Goal: Navigation & Orientation: Find specific page/section

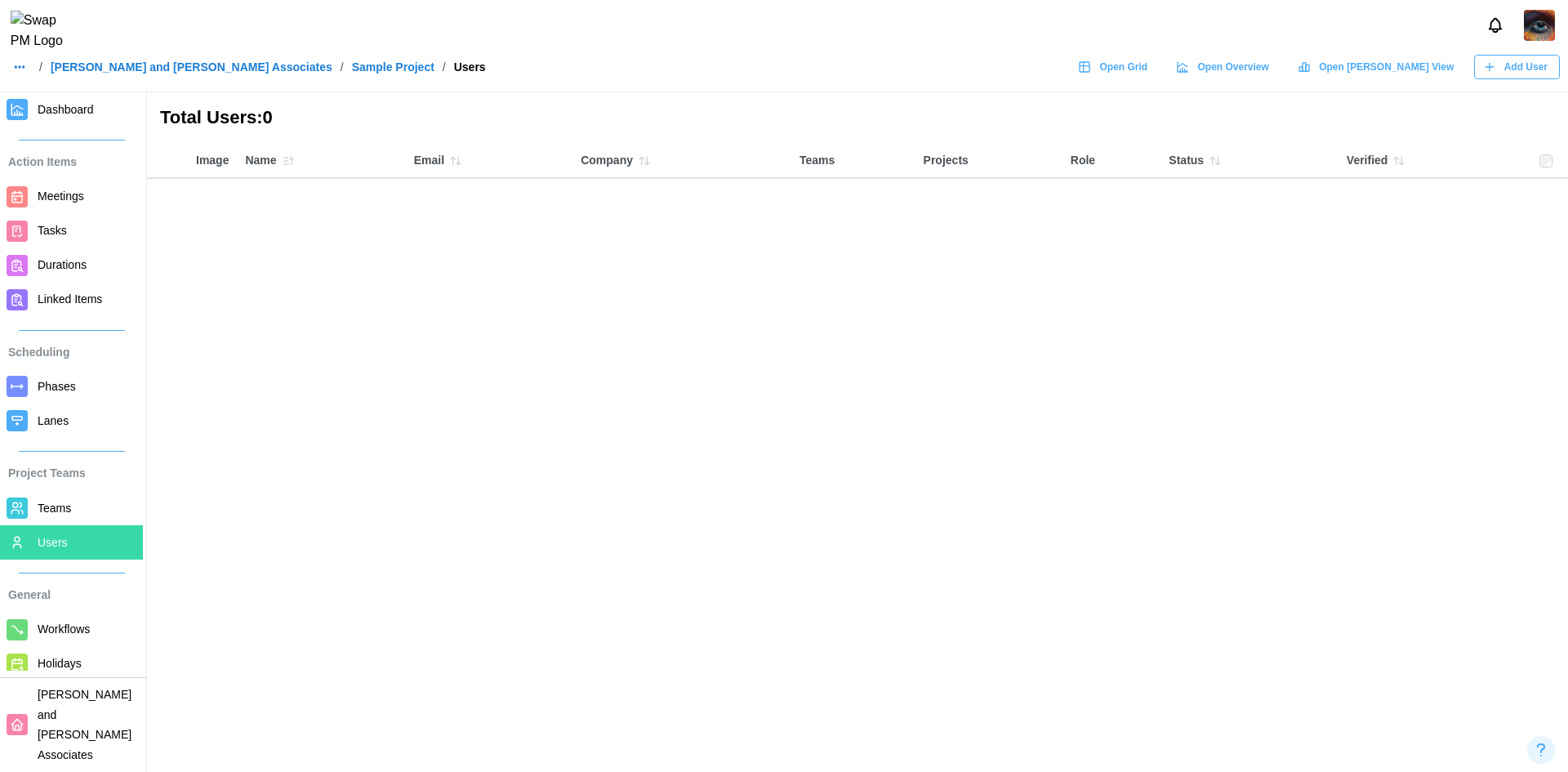
click at [287, 165] on icon "button" at bounding box center [288, 161] width 13 height 13
click at [286, 165] on icon "button" at bounding box center [288, 161] width 13 height 13
click at [646, 166] on icon "button" at bounding box center [645, 161] width 13 height 13
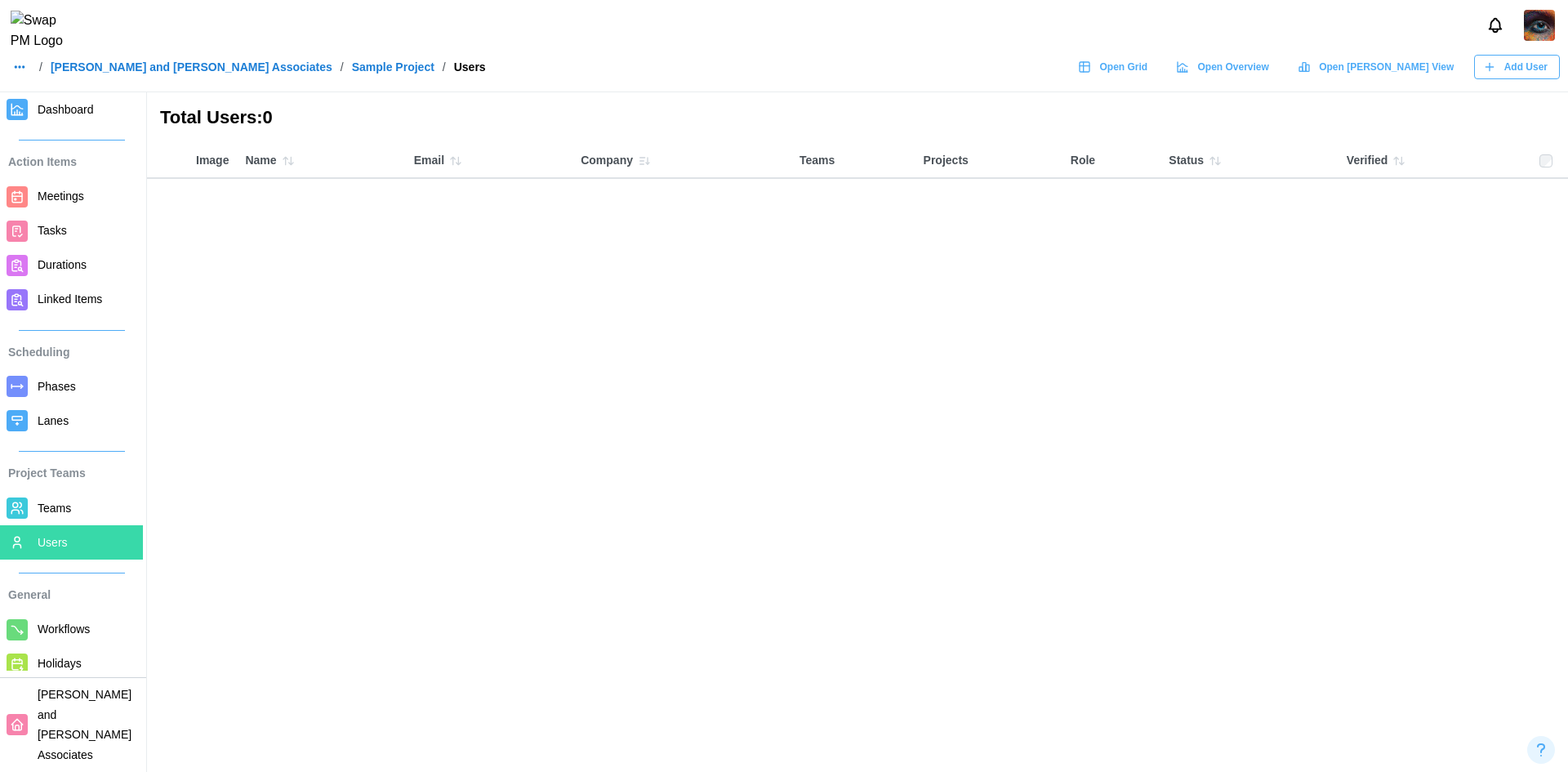
click at [646, 166] on icon "button" at bounding box center [645, 161] width 13 height 13
click at [27, 78] on button "button" at bounding box center [20, 67] width 23 height 23
click at [49, 100] on link "Dashboard" at bounding box center [52, 112] width 79 height 34
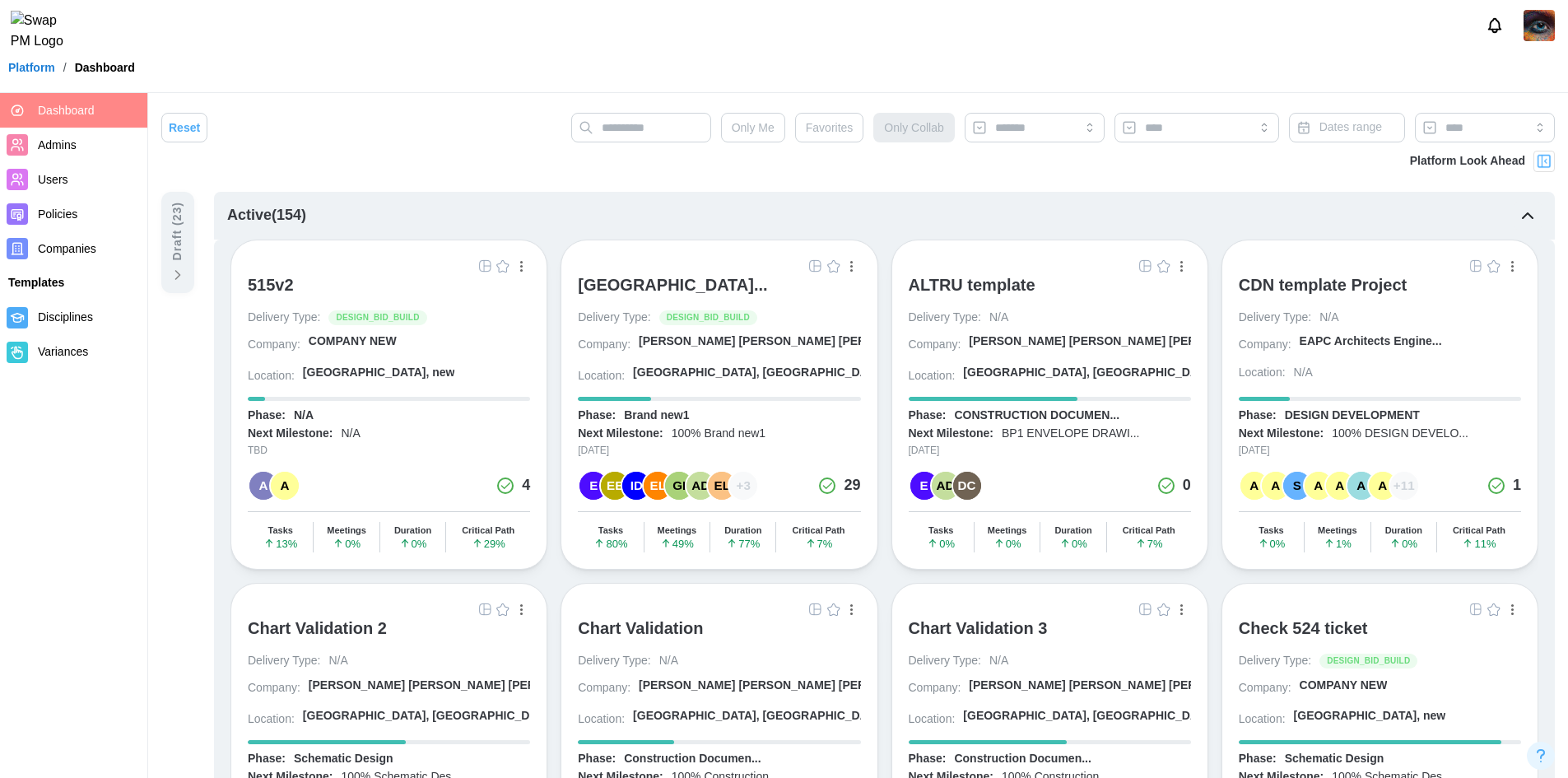
click at [482, 266] on img "button" at bounding box center [485, 266] width 13 height 13
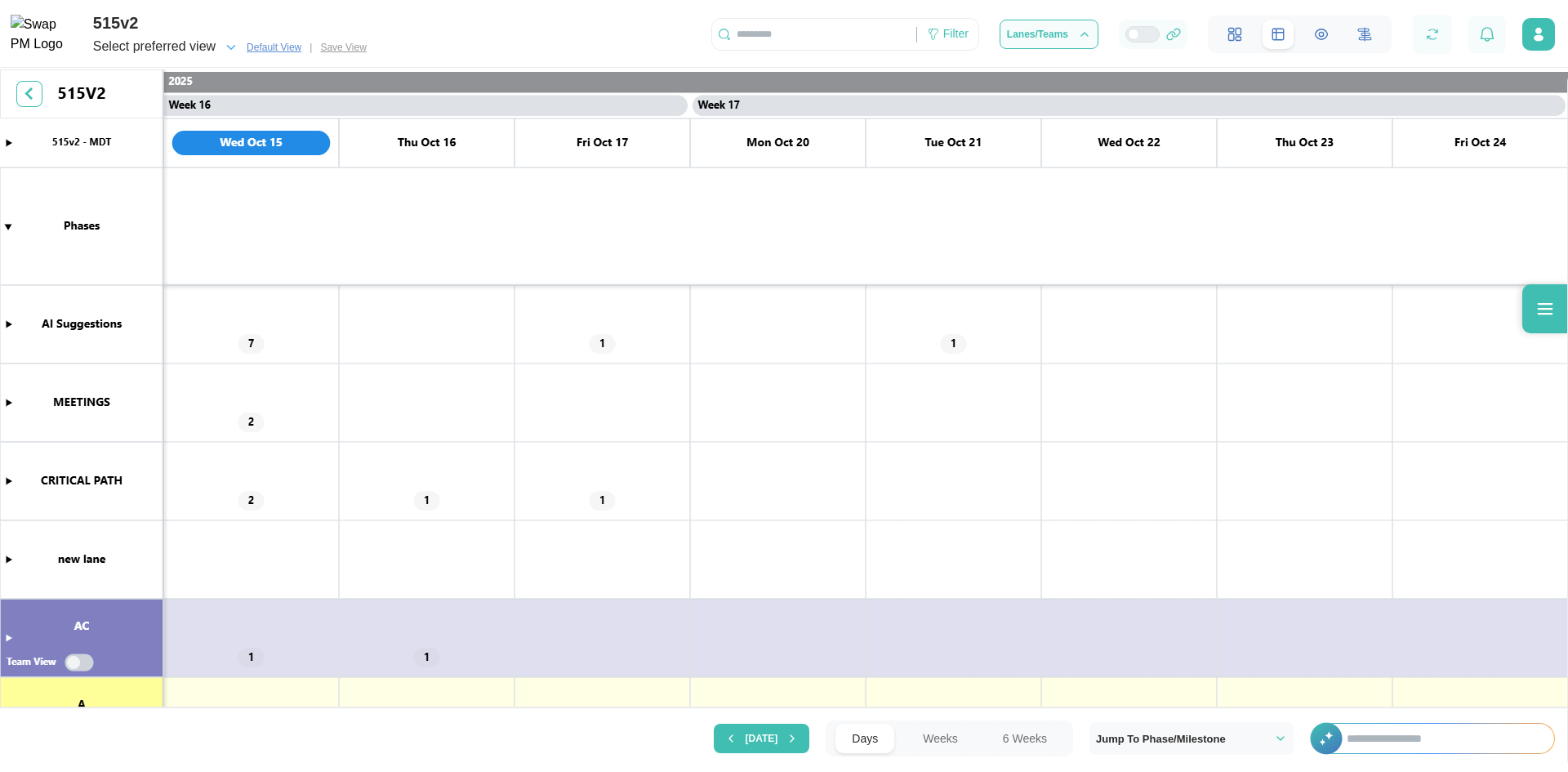
scroll to position [0, 13518]
click at [70, 667] on canvas at bounding box center [784, 390] width 1568 height 641
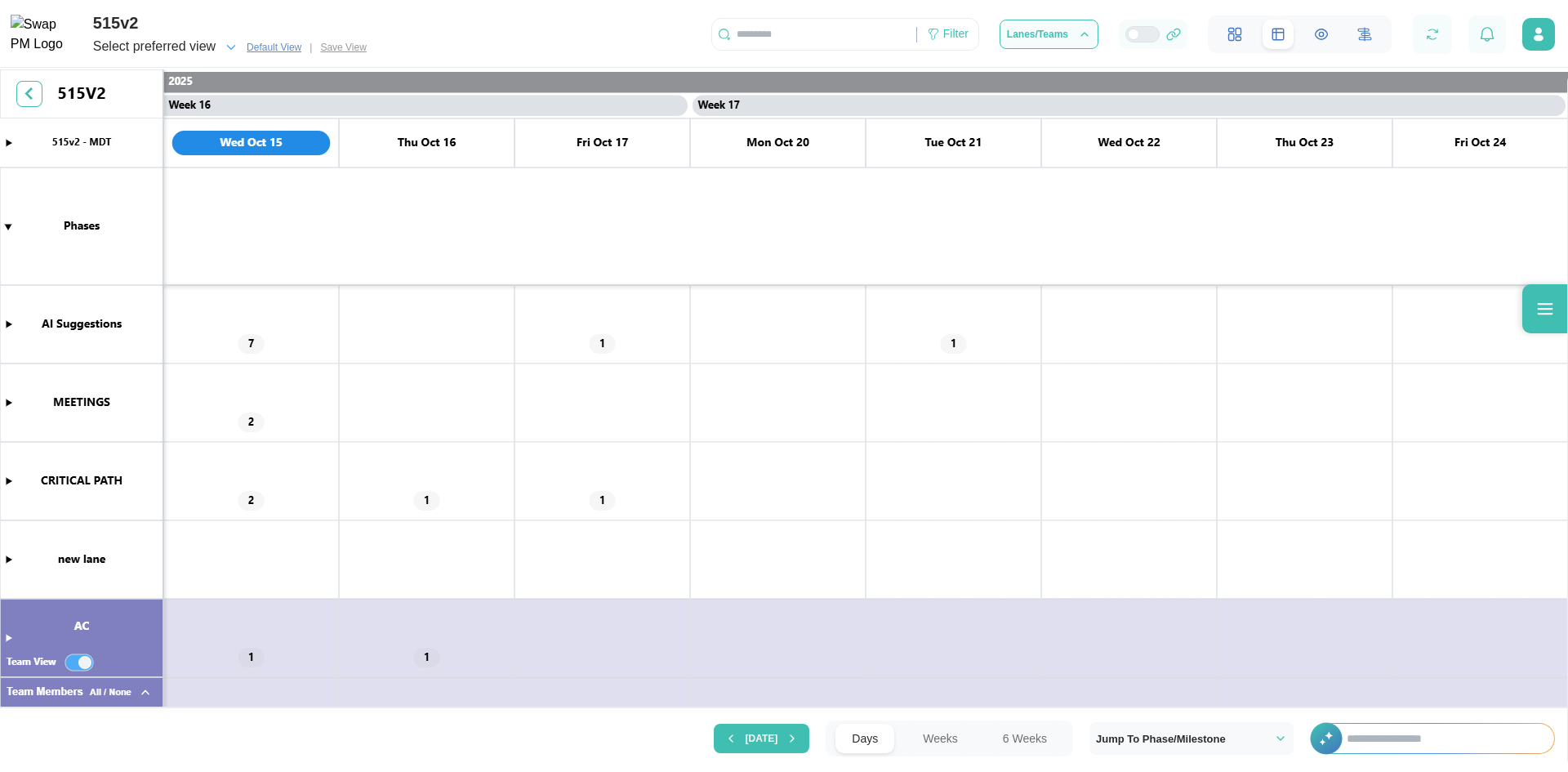
scroll to position [82, 0]
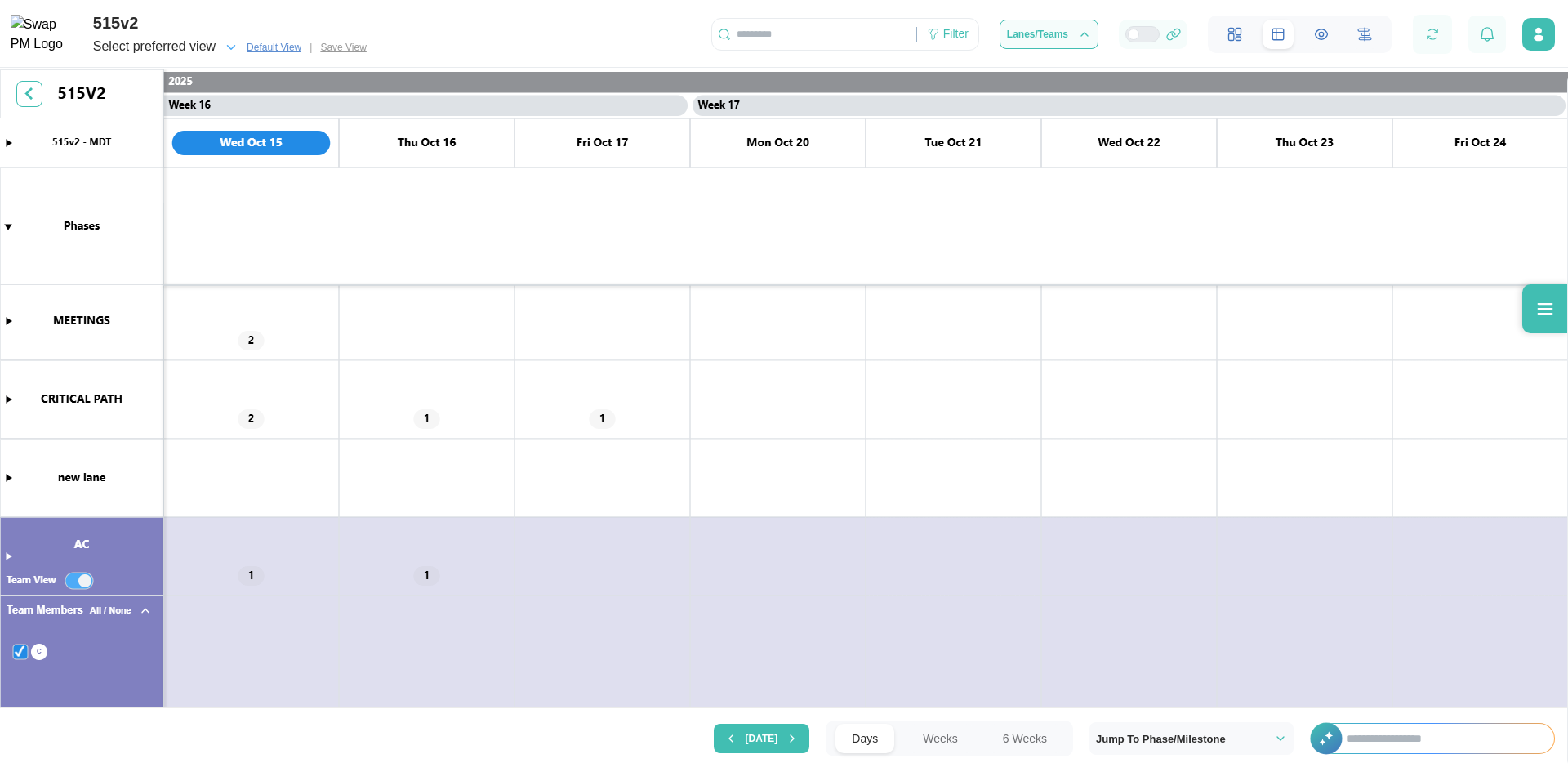
click at [126, 609] on canvas at bounding box center [784, 390] width 1568 height 641
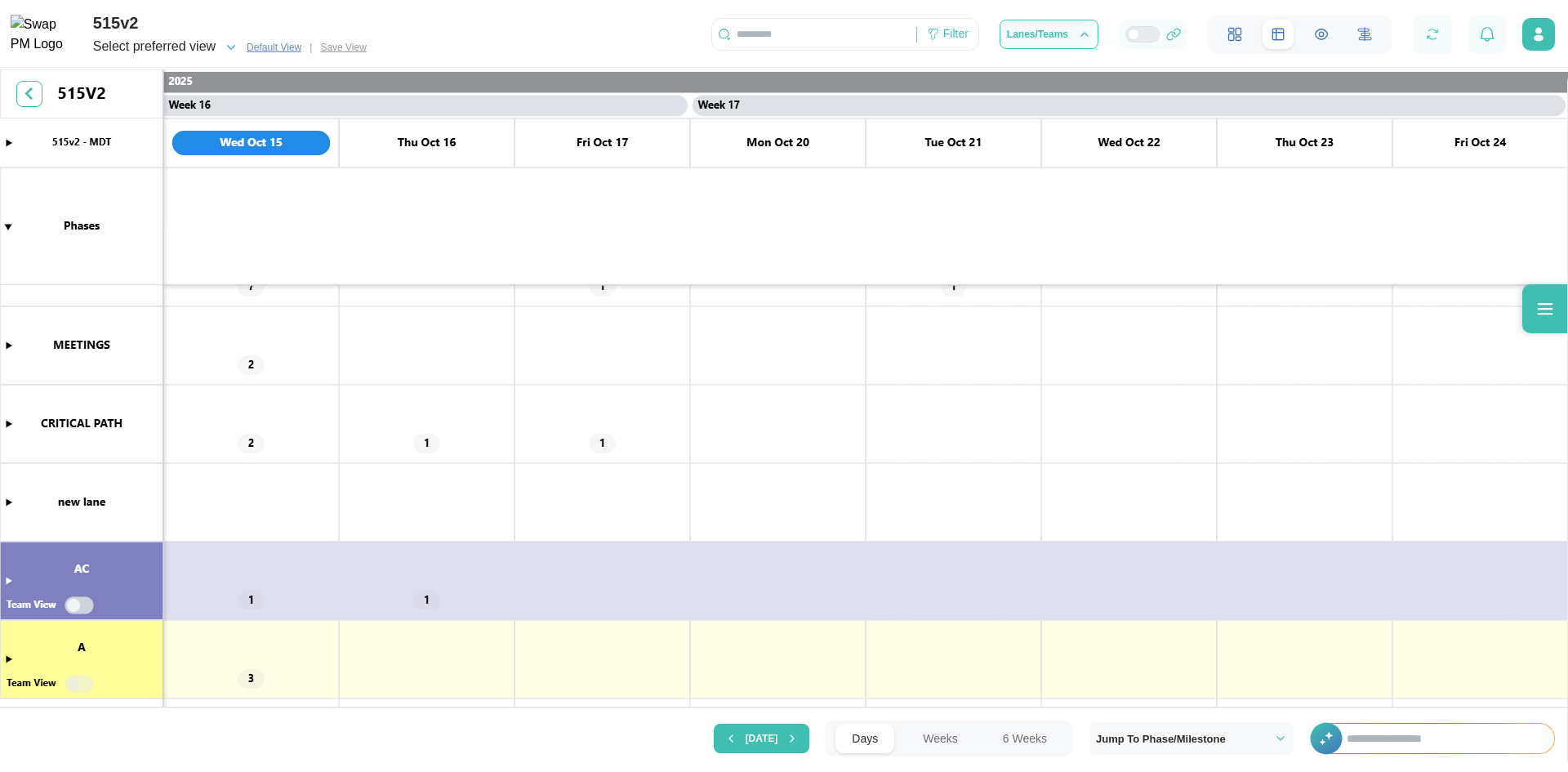
click at [73, 609] on canvas at bounding box center [784, 390] width 1568 height 641
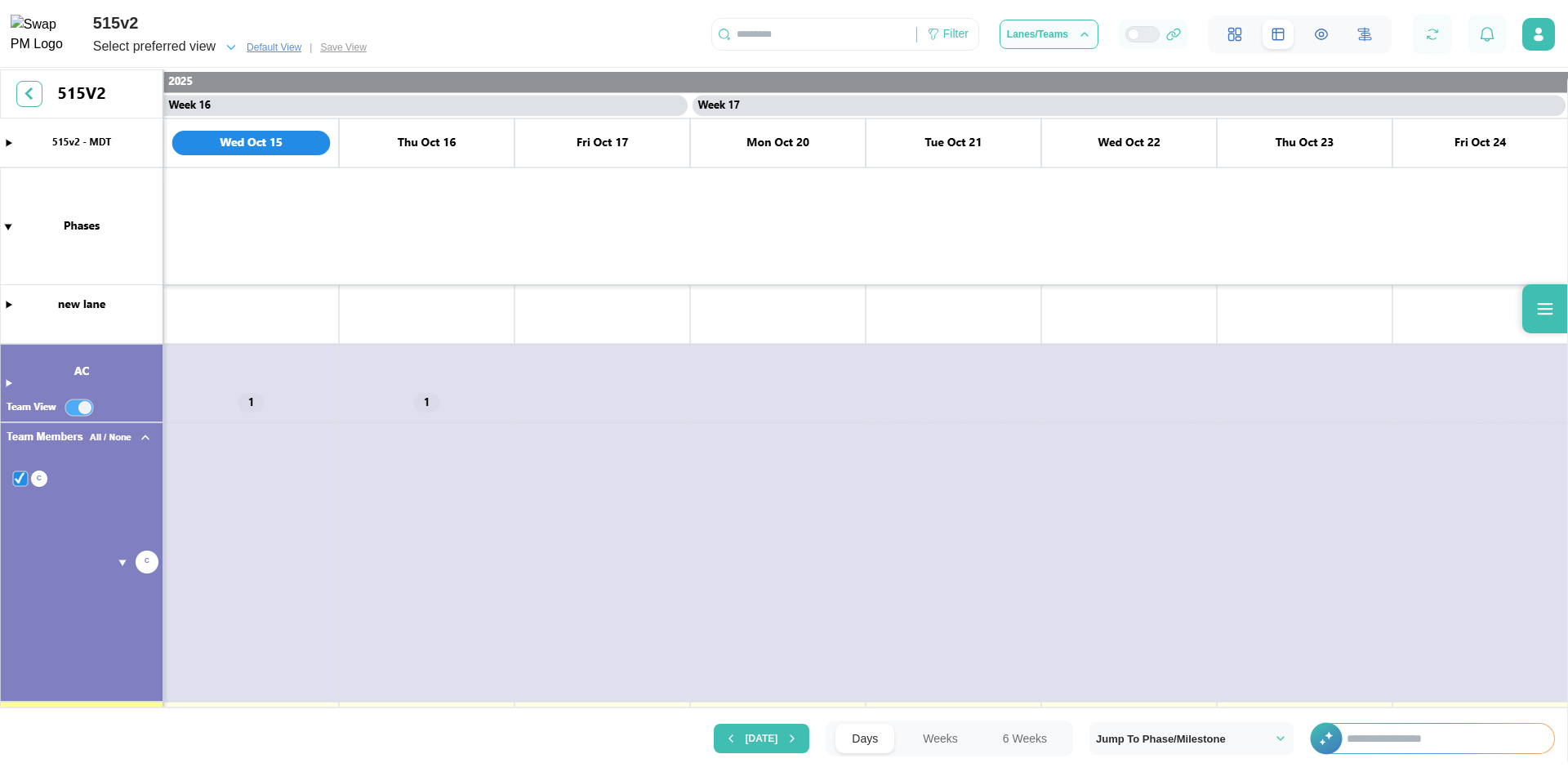
scroll to position [337, 0]
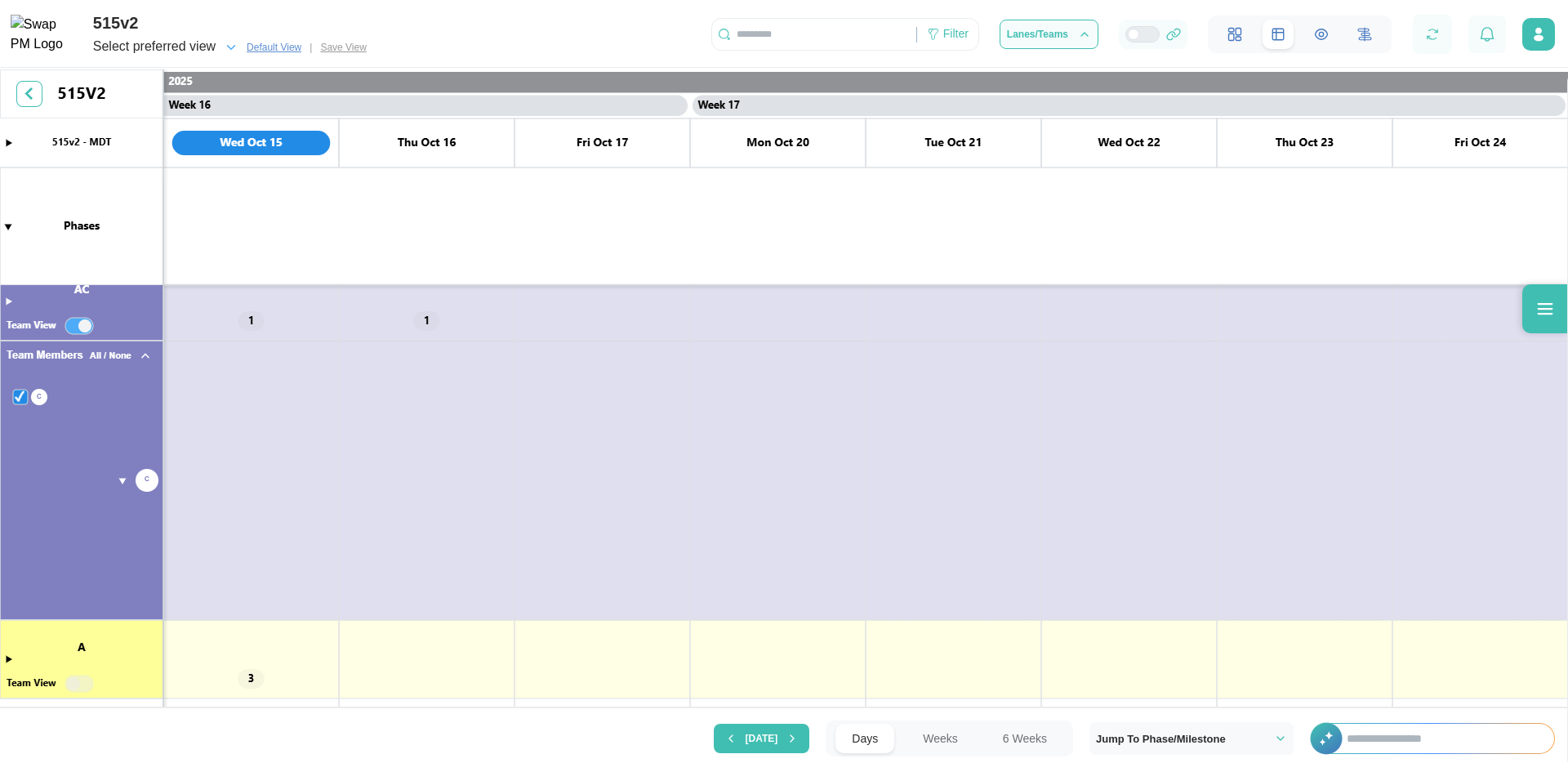
click at [21, 392] on canvas at bounding box center [784, 390] width 1568 height 641
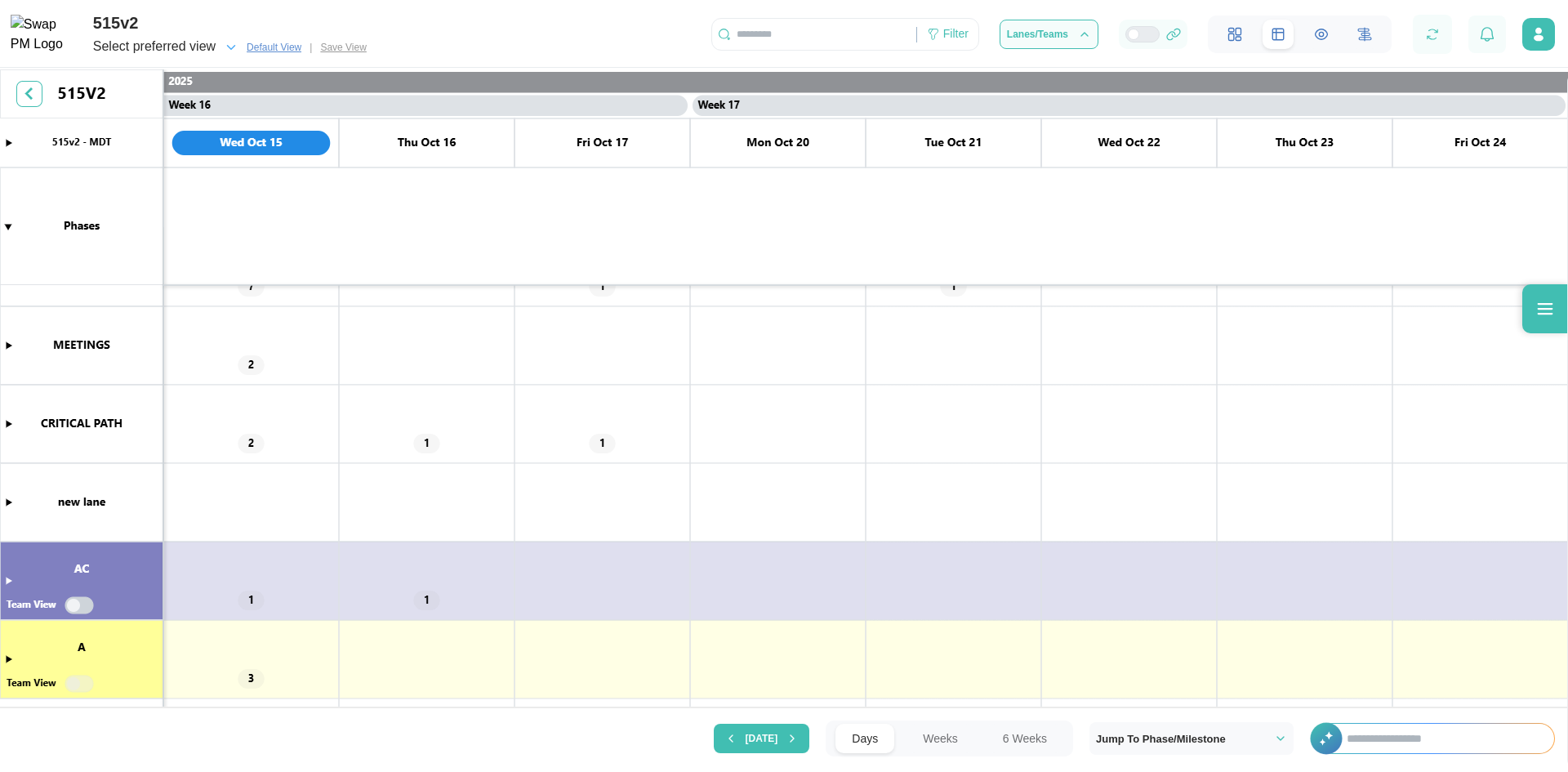
click at [76, 680] on canvas at bounding box center [784, 390] width 1568 height 641
click at [70, 684] on canvas at bounding box center [784, 390] width 1568 height 641
click at [1462, 717] on div "Today Days Weeks 6 Weeks Jump To Phase/Milestone +" at bounding box center [784, 738] width 1568 height 61
click at [1464, 734] on input "text" at bounding box center [1442, 738] width 223 height 30
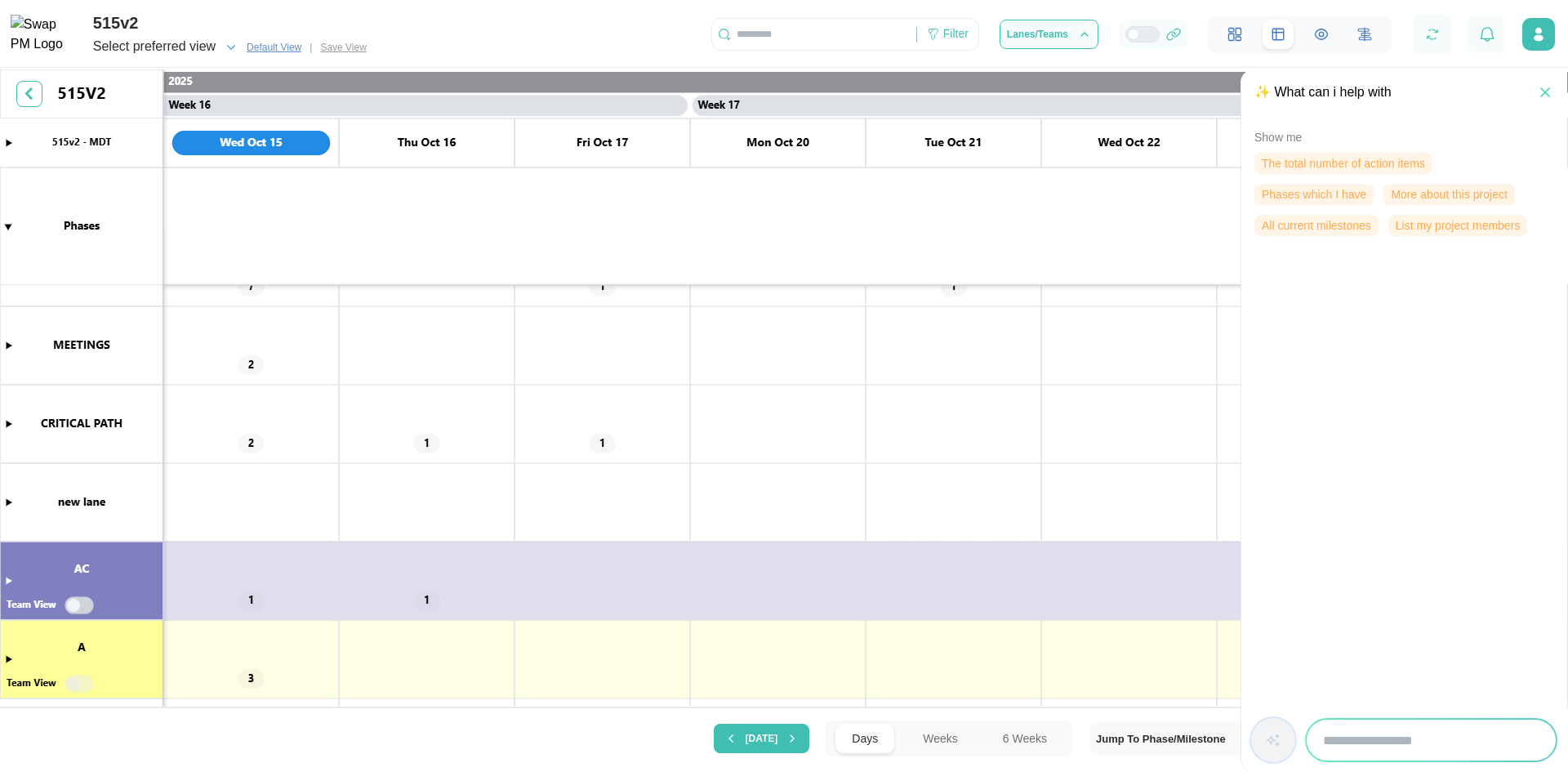
click at [1155, 542] on canvas at bounding box center [784, 390] width 1568 height 641
click at [1542, 96] on icon "button" at bounding box center [1545, 93] width 8 height 8
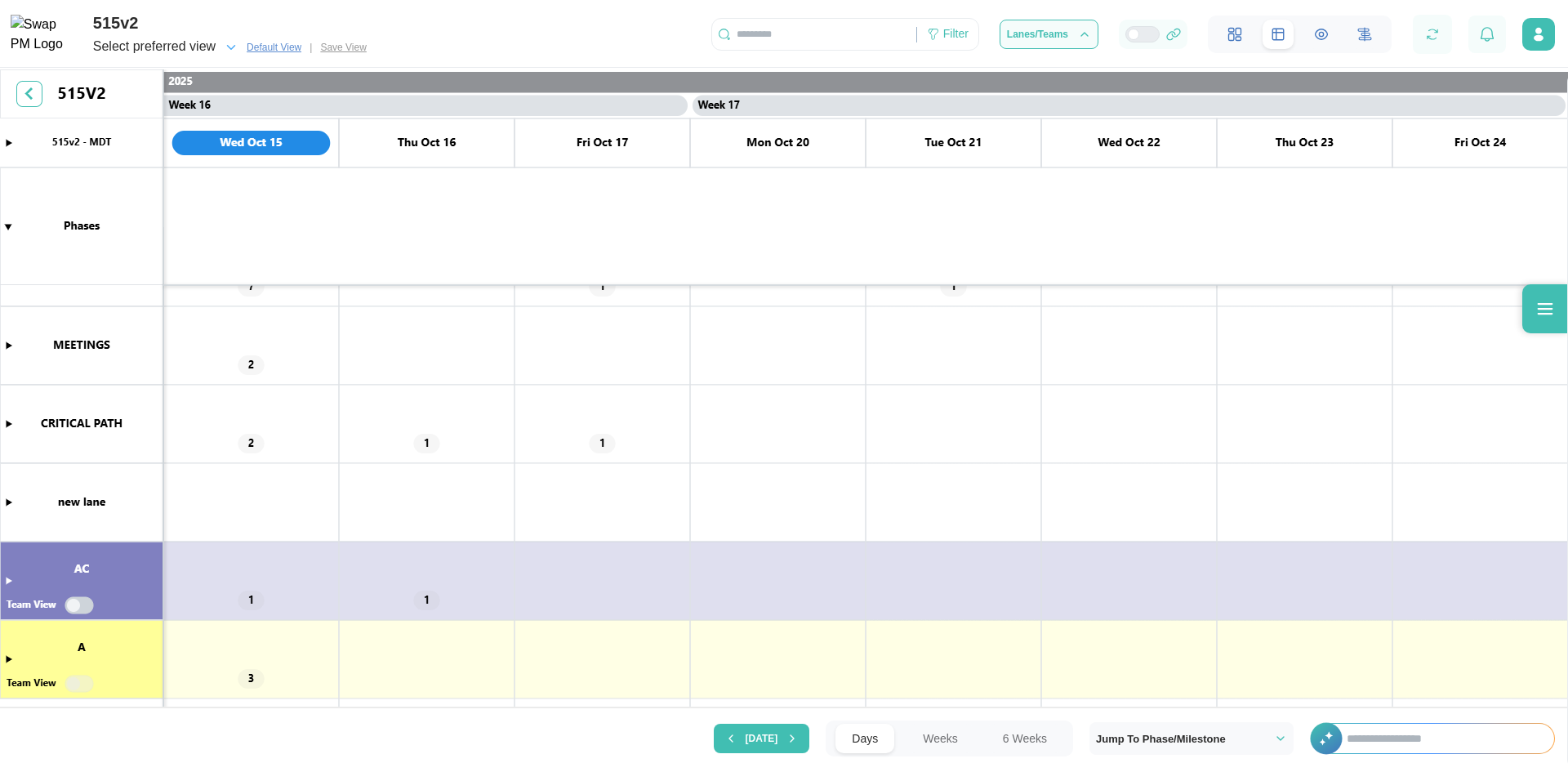
click at [1322, 740] on div at bounding box center [1318, 737] width 17 height 31
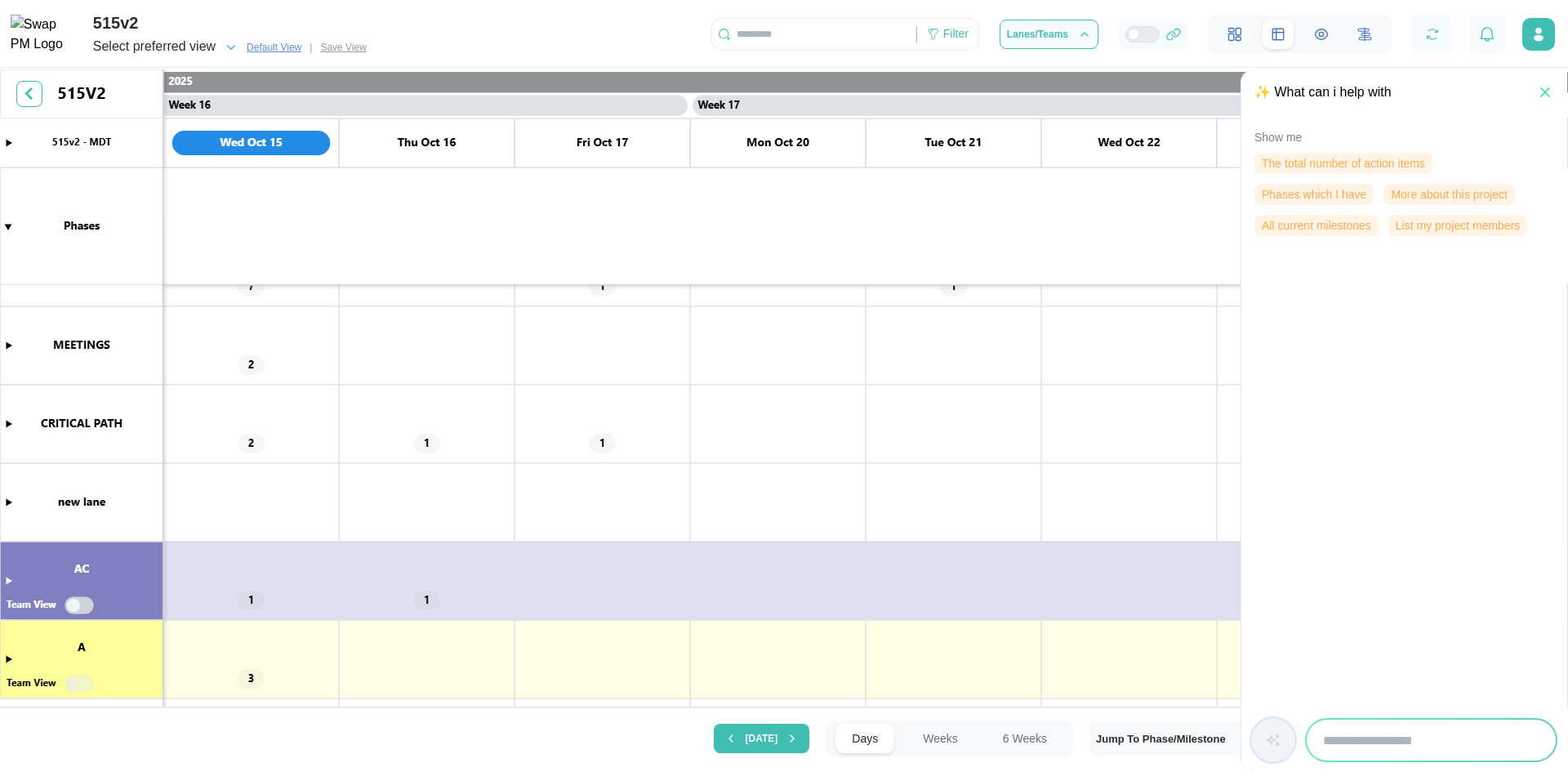
click at [1379, 752] on input "search" at bounding box center [1431, 739] width 249 height 41
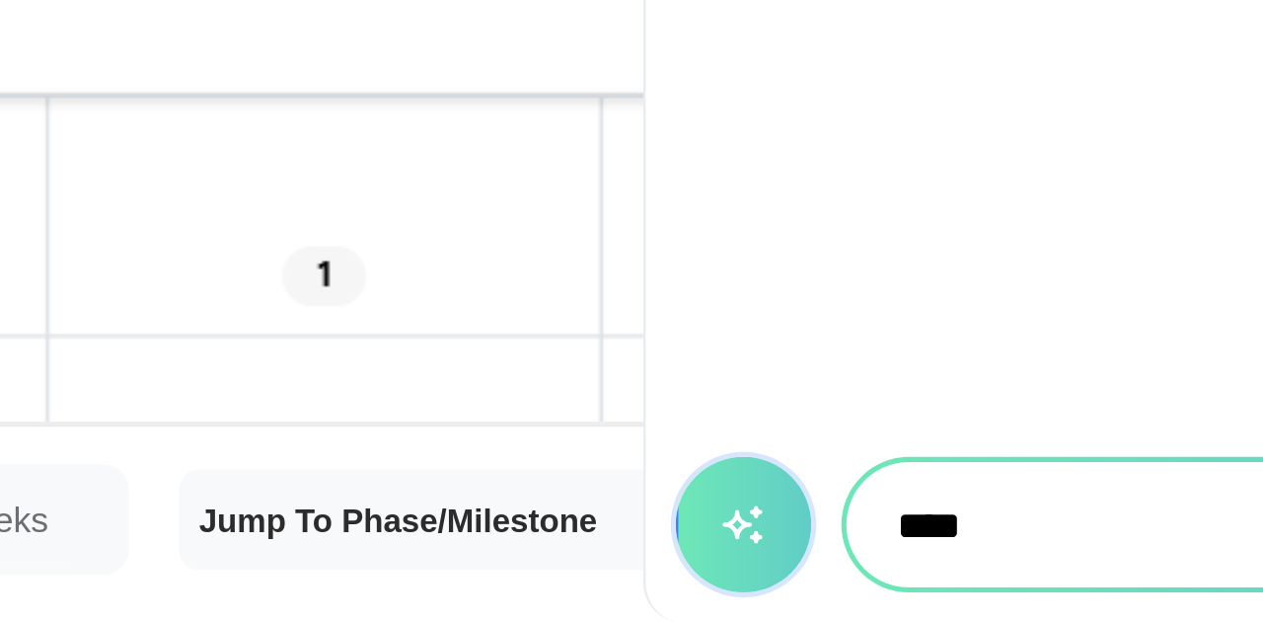
scroll to position [0, 16776]
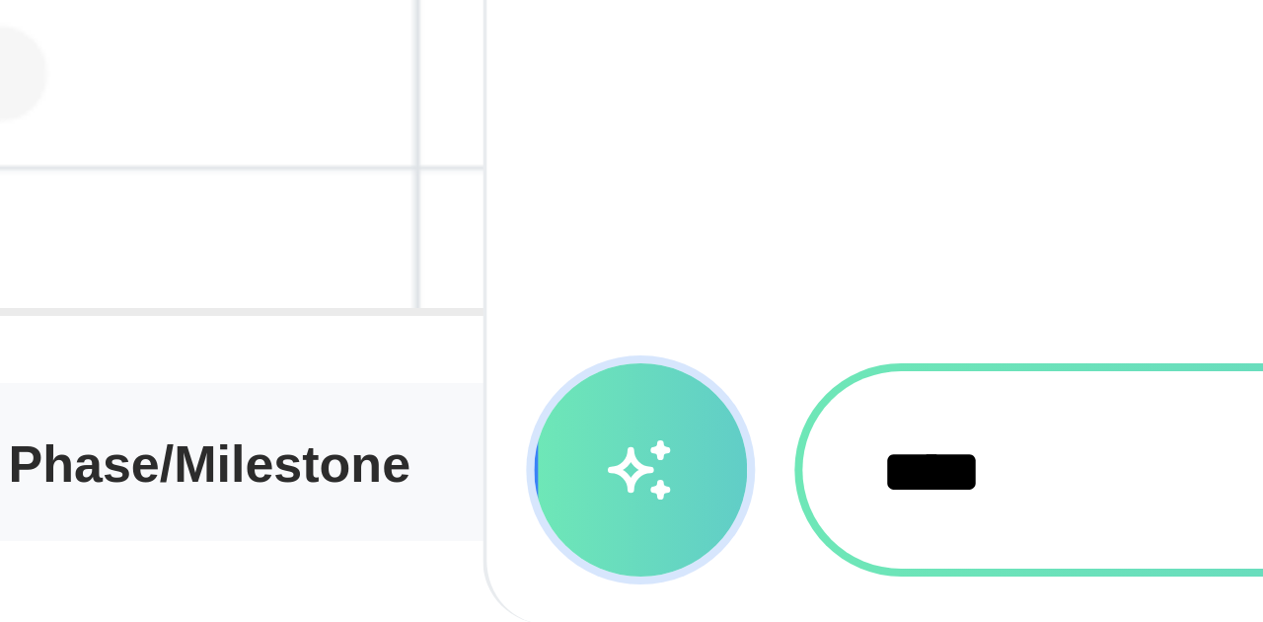
type input "****"
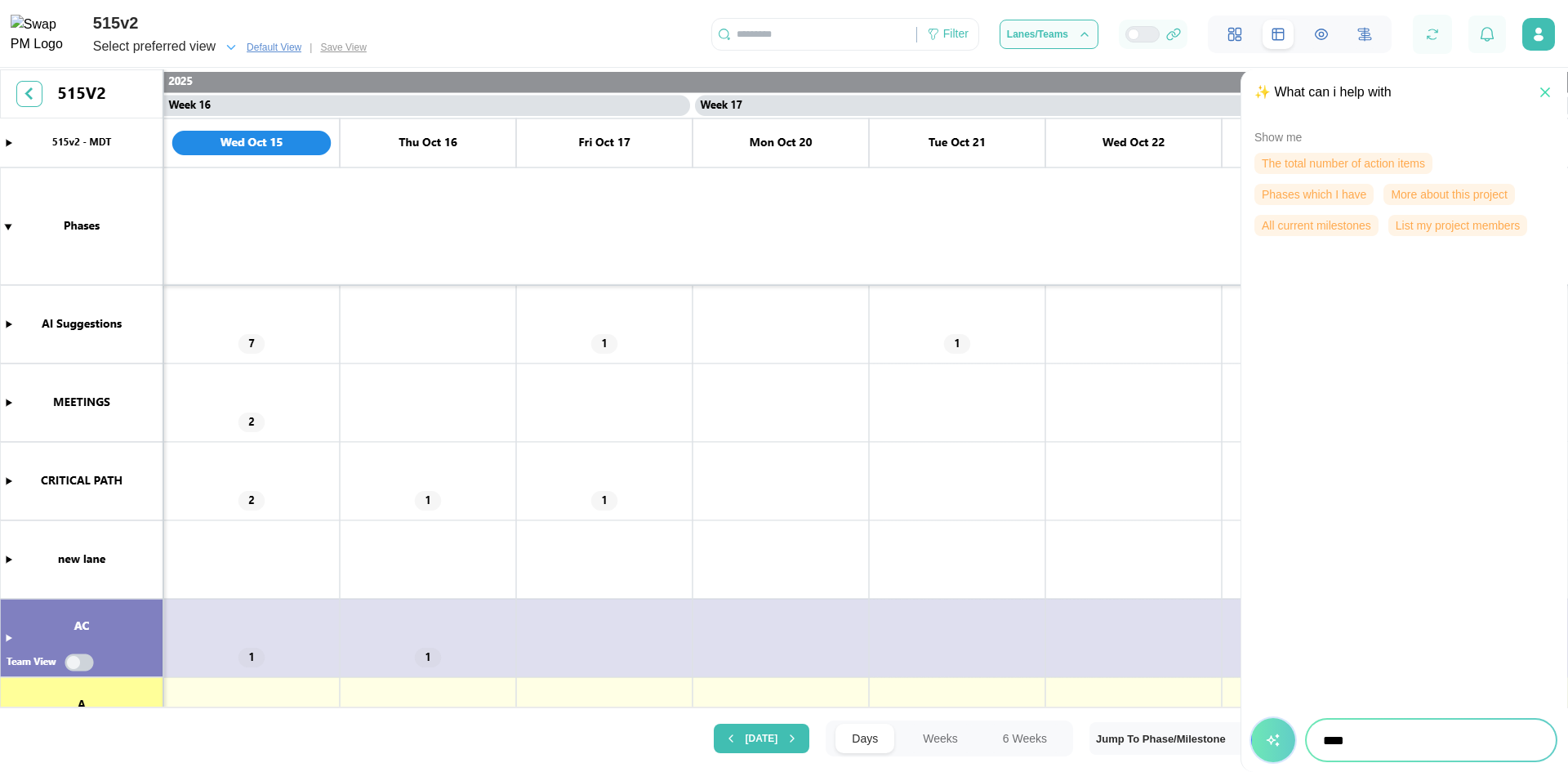
scroll to position [0, 13581]
